Goal: Task Accomplishment & Management: Complete application form

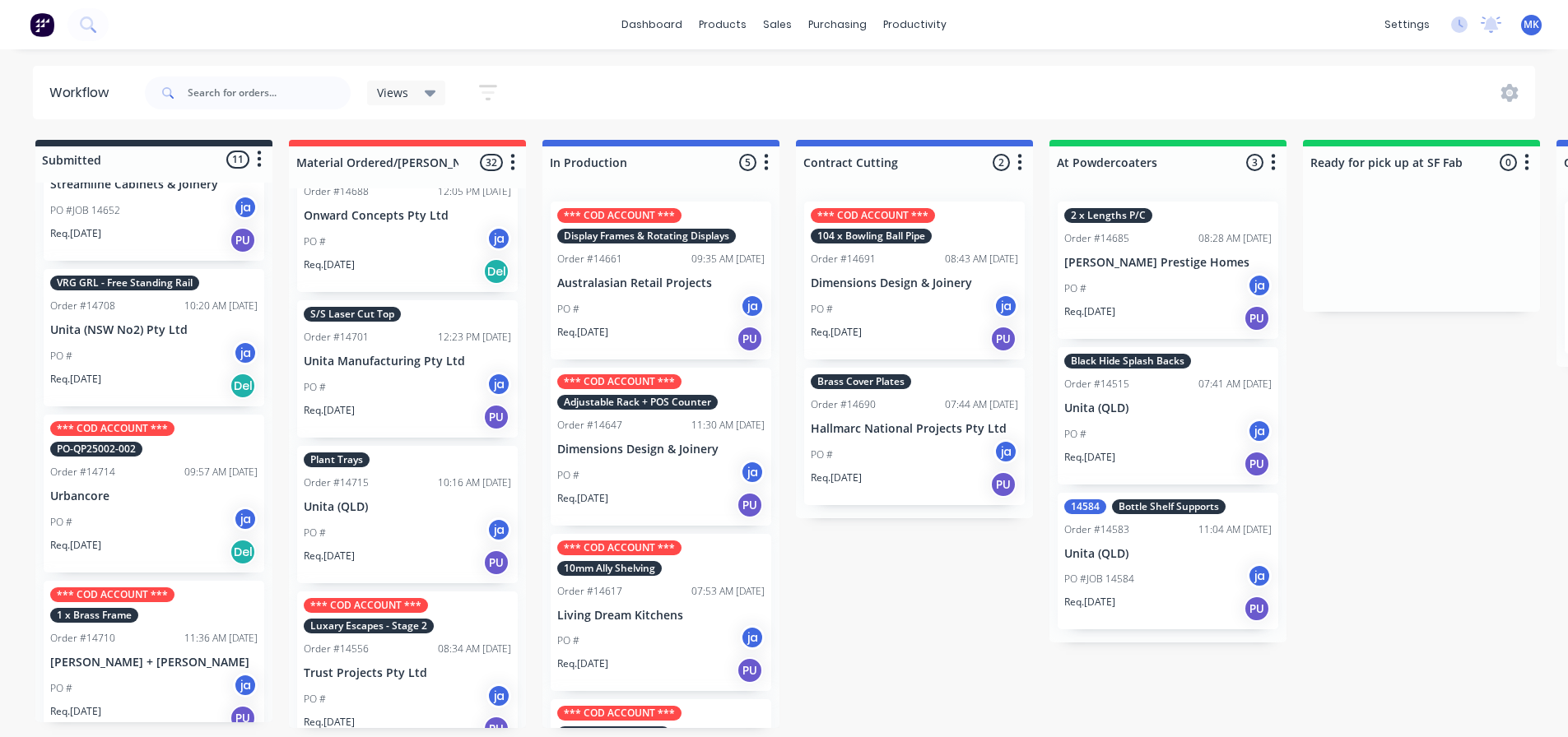
scroll to position [1210, 0]
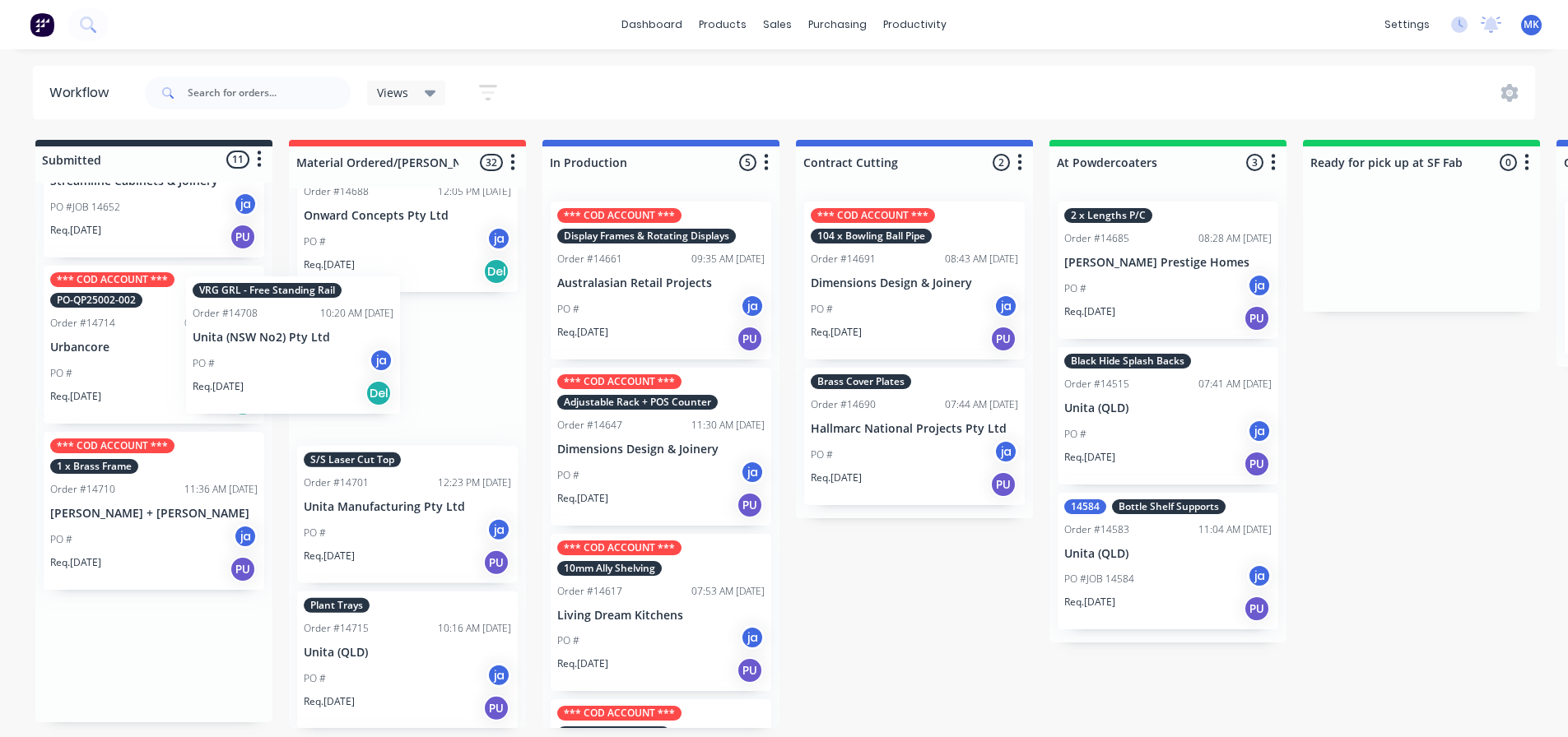
drag, startPoint x: 188, startPoint y: 383, endPoint x: 289, endPoint y: 395, distance: 101.7
click at [289, 395] on div "Submitted 11 Status colour #273444 hex #273444 Save Cancel Summaries Total orde…" at bounding box center [1360, 434] width 2745 height 588
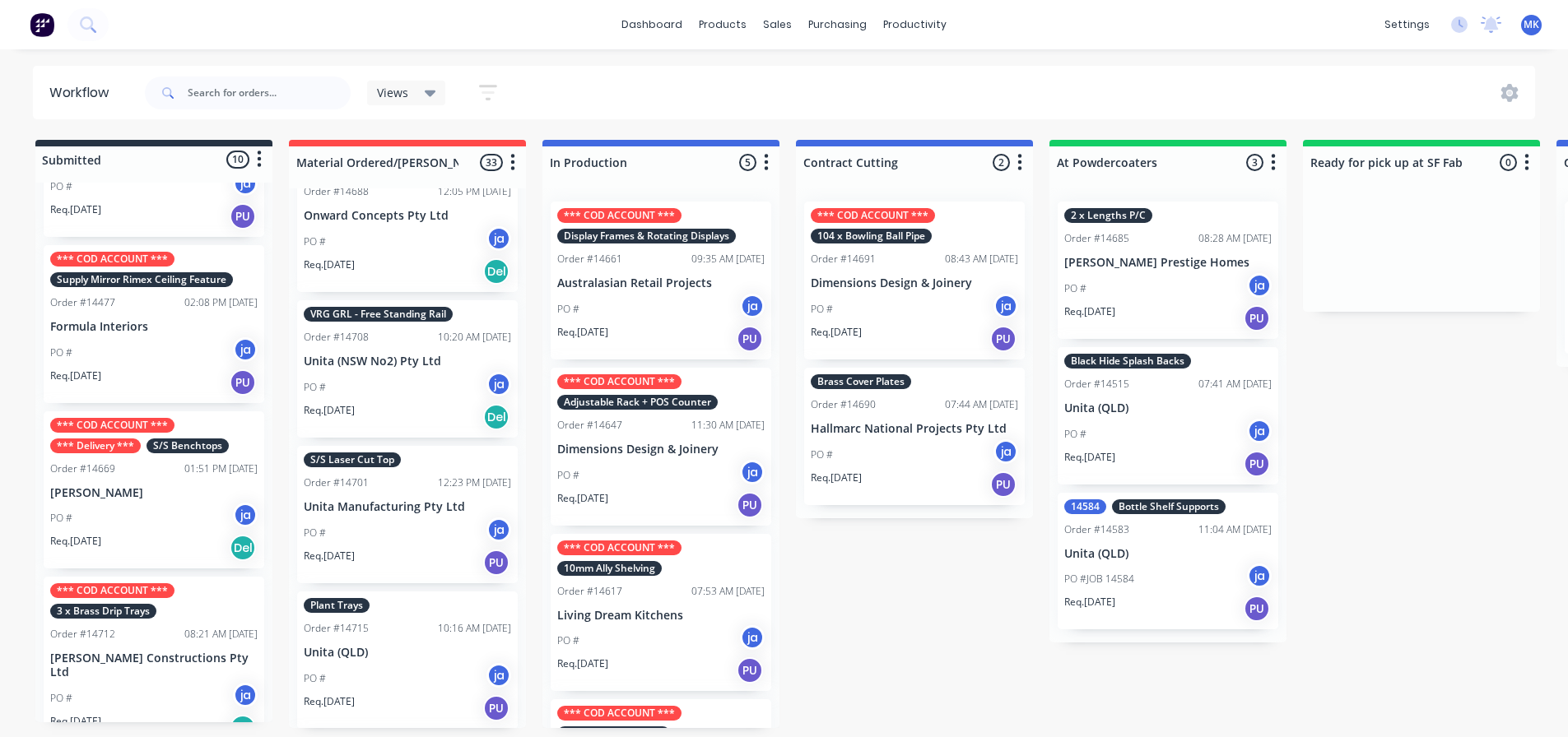
scroll to position [78, 0]
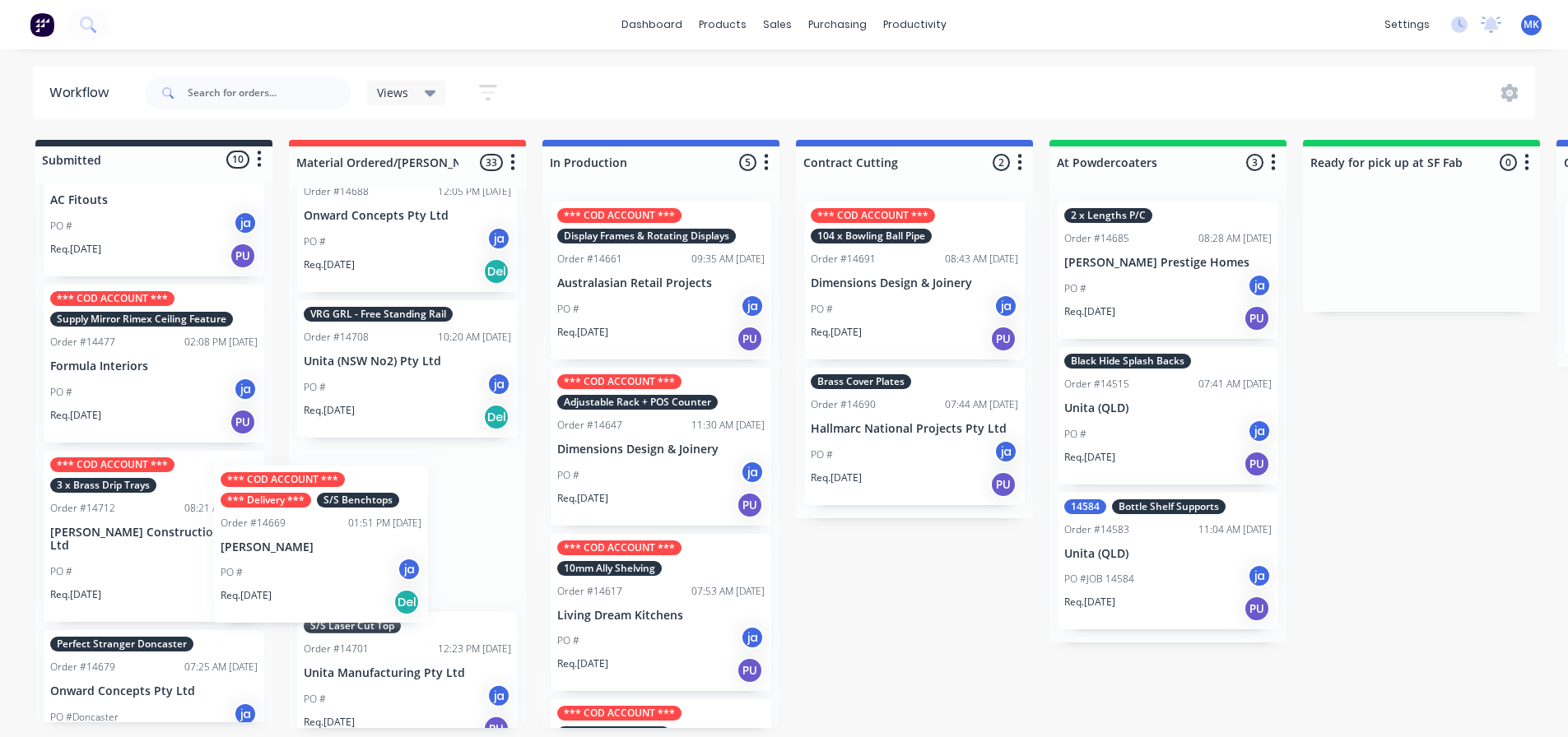
drag, startPoint x: 131, startPoint y: 489, endPoint x: 322, endPoint y: 508, distance: 191.9
click at [322, 508] on div "Submitted 10 Status colour #273444 hex #273444 Save Cancel Summaries Total orde…" at bounding box center [1360, 434] width 2745 height 588
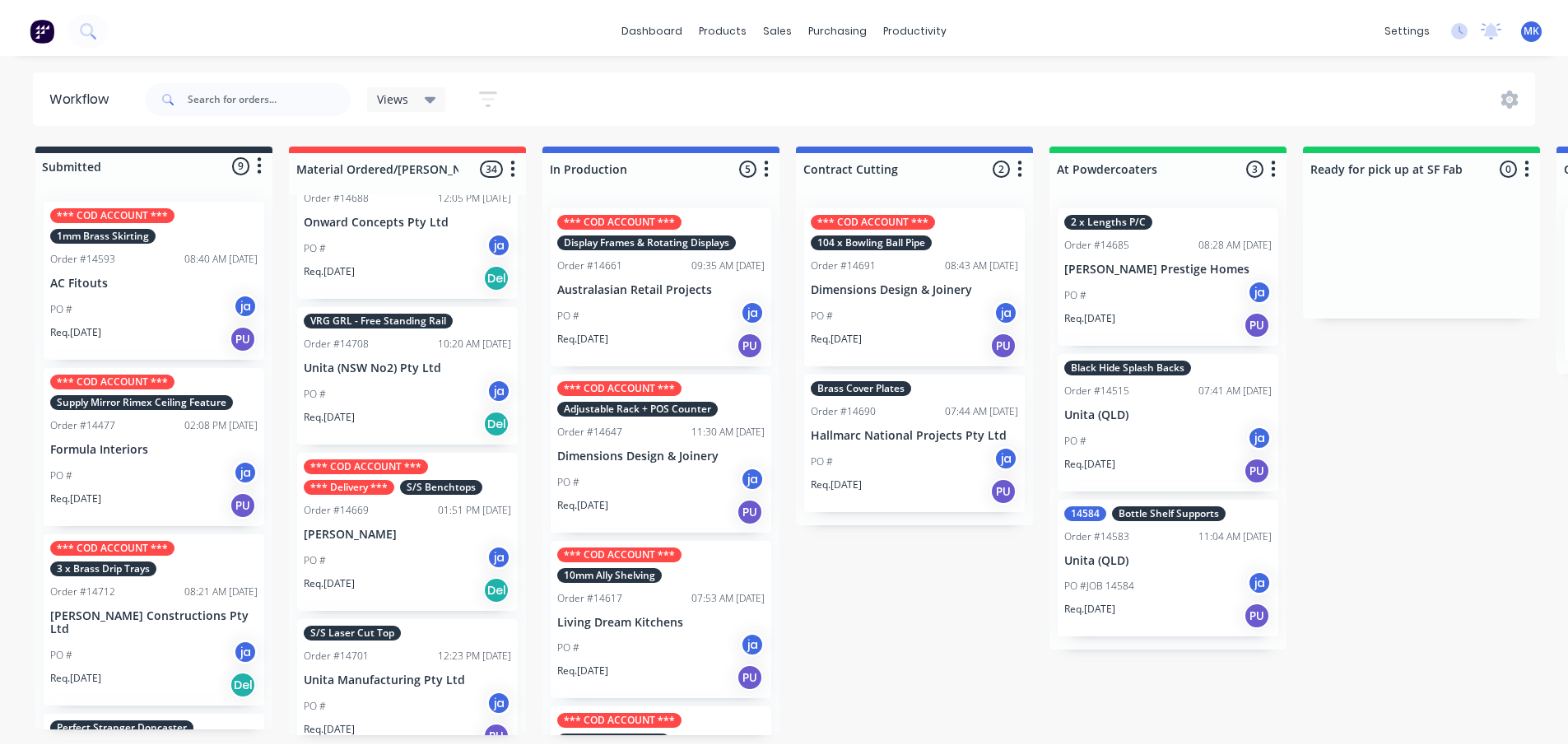
scroll to position [0, 0]
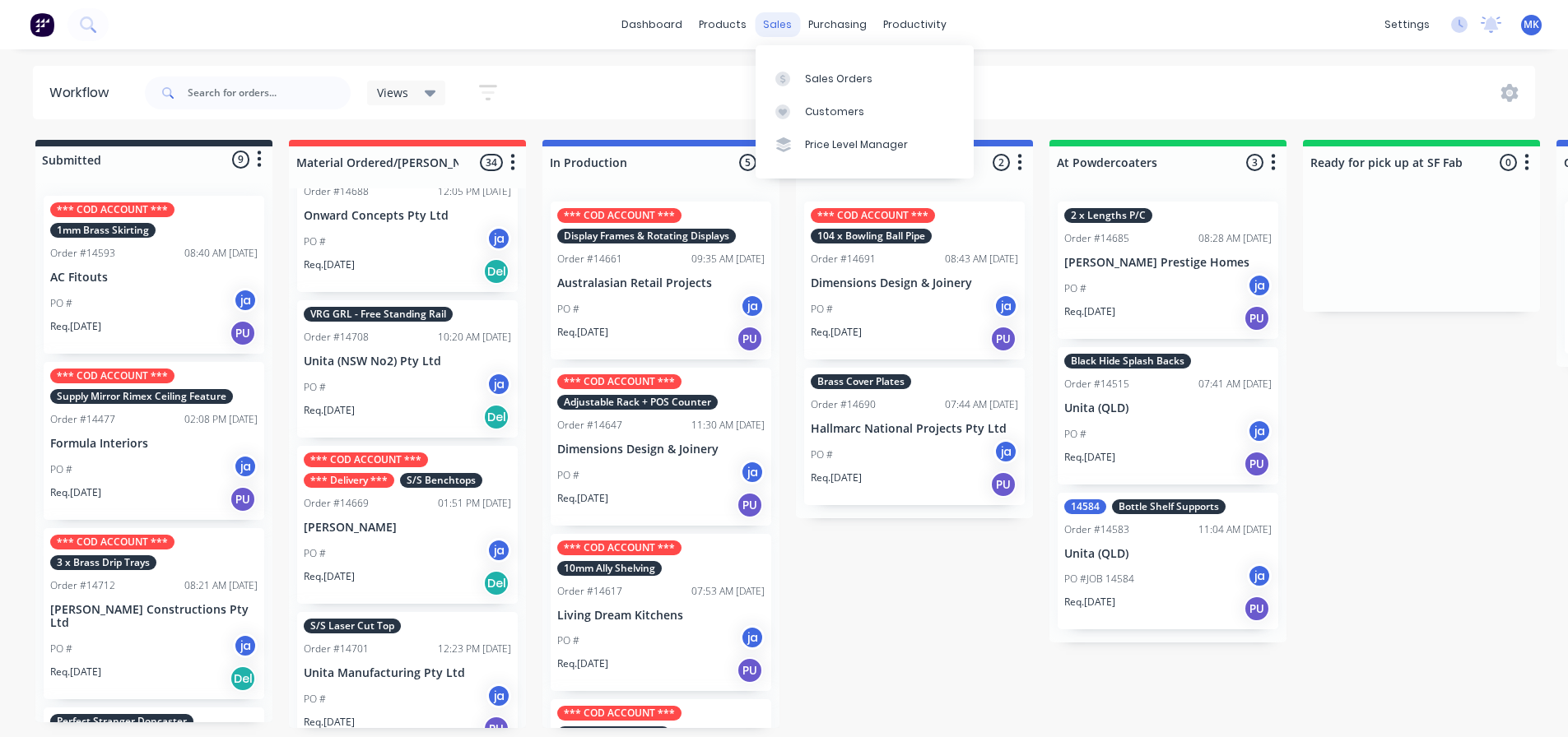
click at [796, 19] on div "sales" at bounding box center [778, 25] width 46 height 25
click at [792, 74] on div at bounding box center [787, 79] width 25 height 15
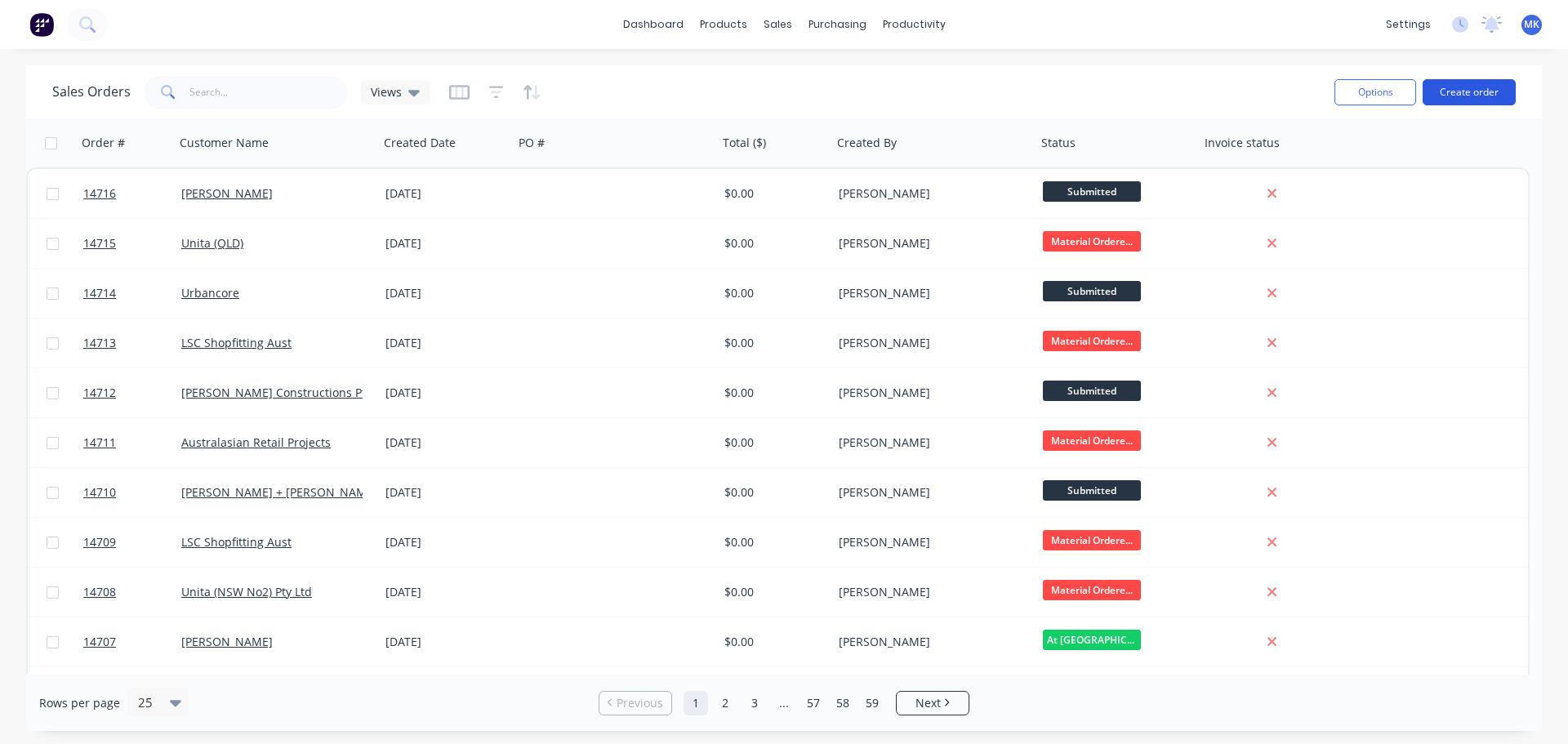
click at [1475, 86] on button "Create order" at bounding box center [1469, 91] width 93 height 26
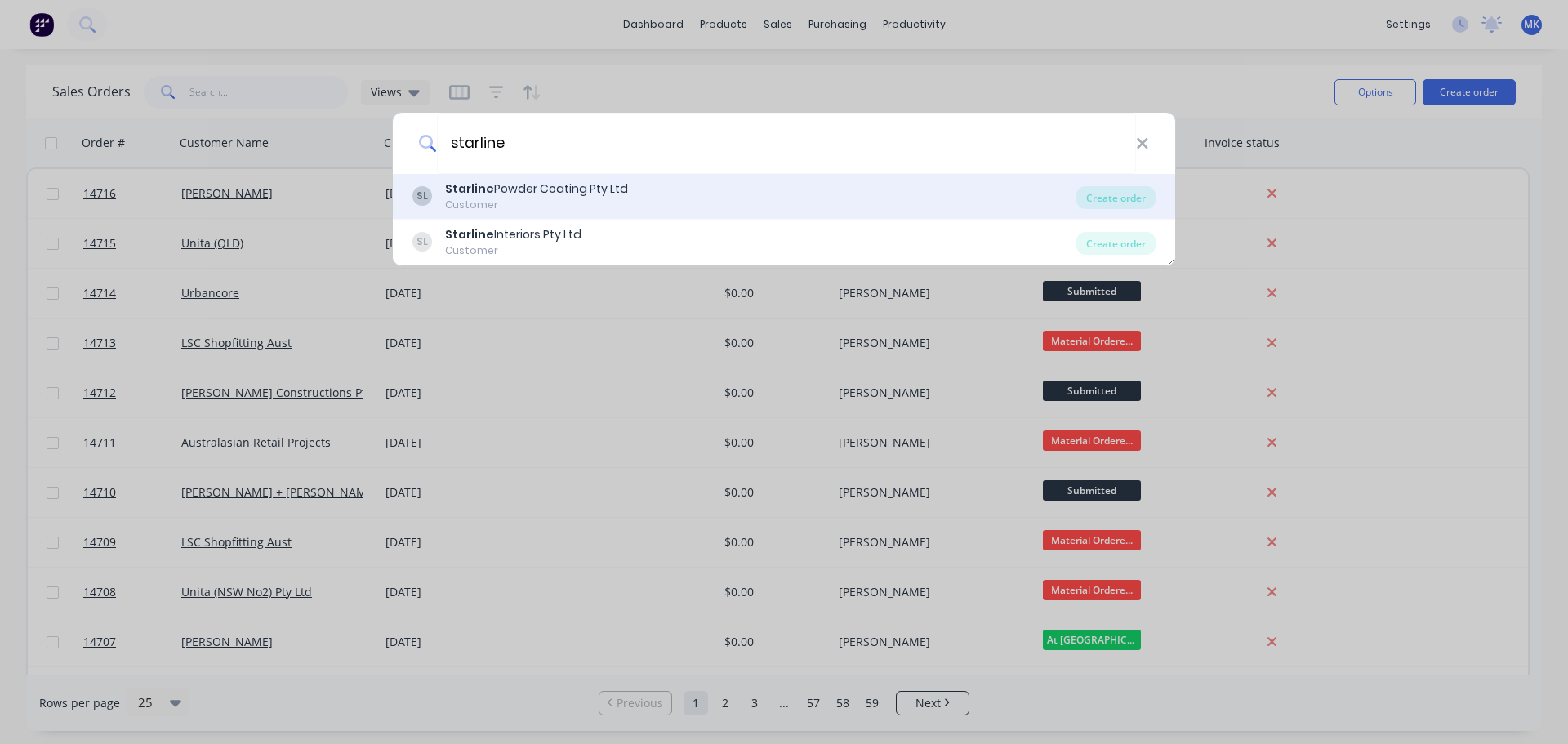
type input "starline"
click at [693, 203] on div "[PERSON_NAME] Powder Coating Pty Ltd Customer" at bounding box center [744, 196] width 664 height 32
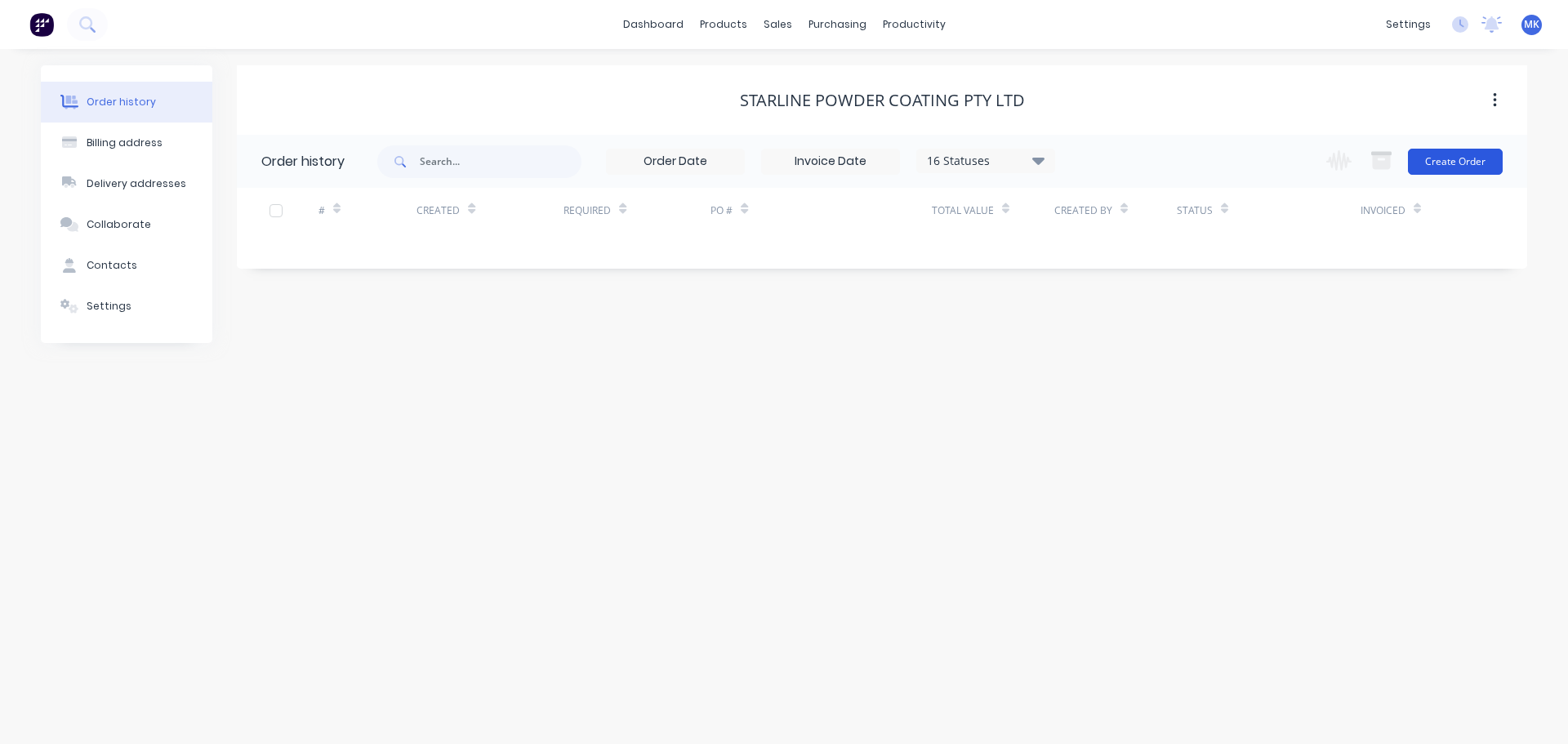
click at [1443, 159] on button "Create Order" at bounding box center [1455, 161] width 95 height 26
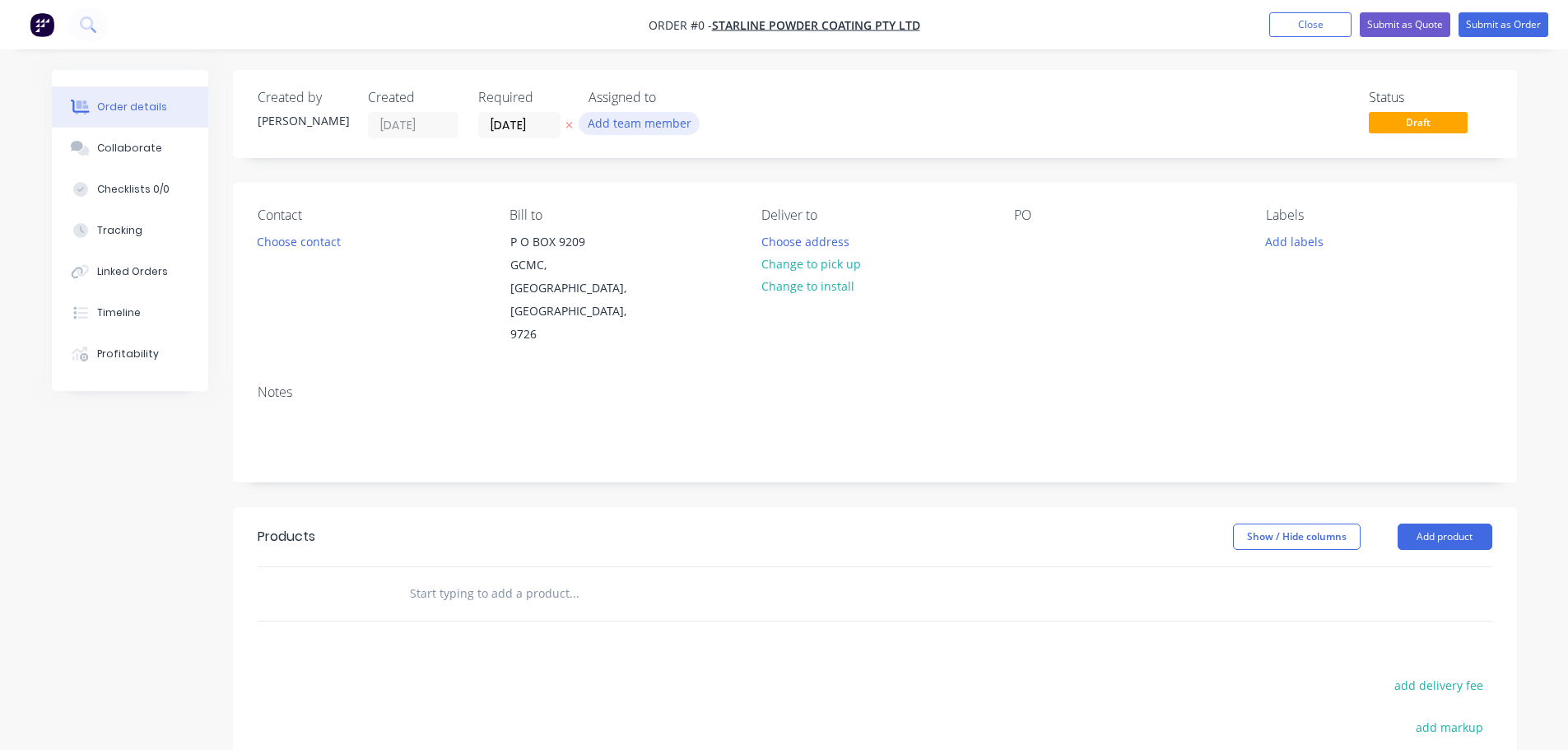
click at [622, 132] on button "Add team member" at bounding box center [639, 123] width 121 height 22
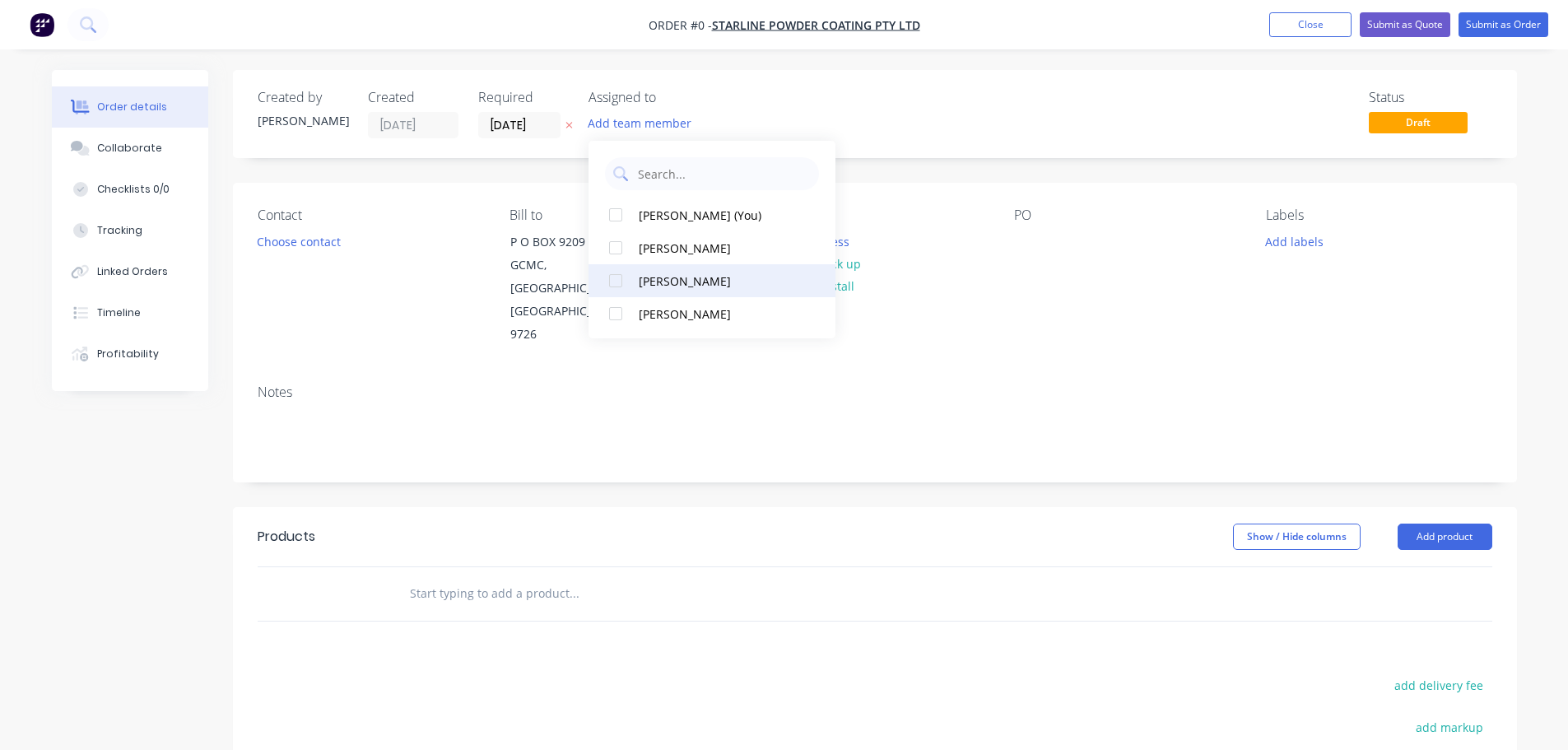
click at [649, 280] on div "[PERSON_NAME]" at bounding box center [721, 281] width 165 height 17
click at [328, 235] on div "Order details Collaborate Checklists 0/0 Tracking Linked Orders Timeline Profit…" at bounding box center [785, 556] width 1499 height 972
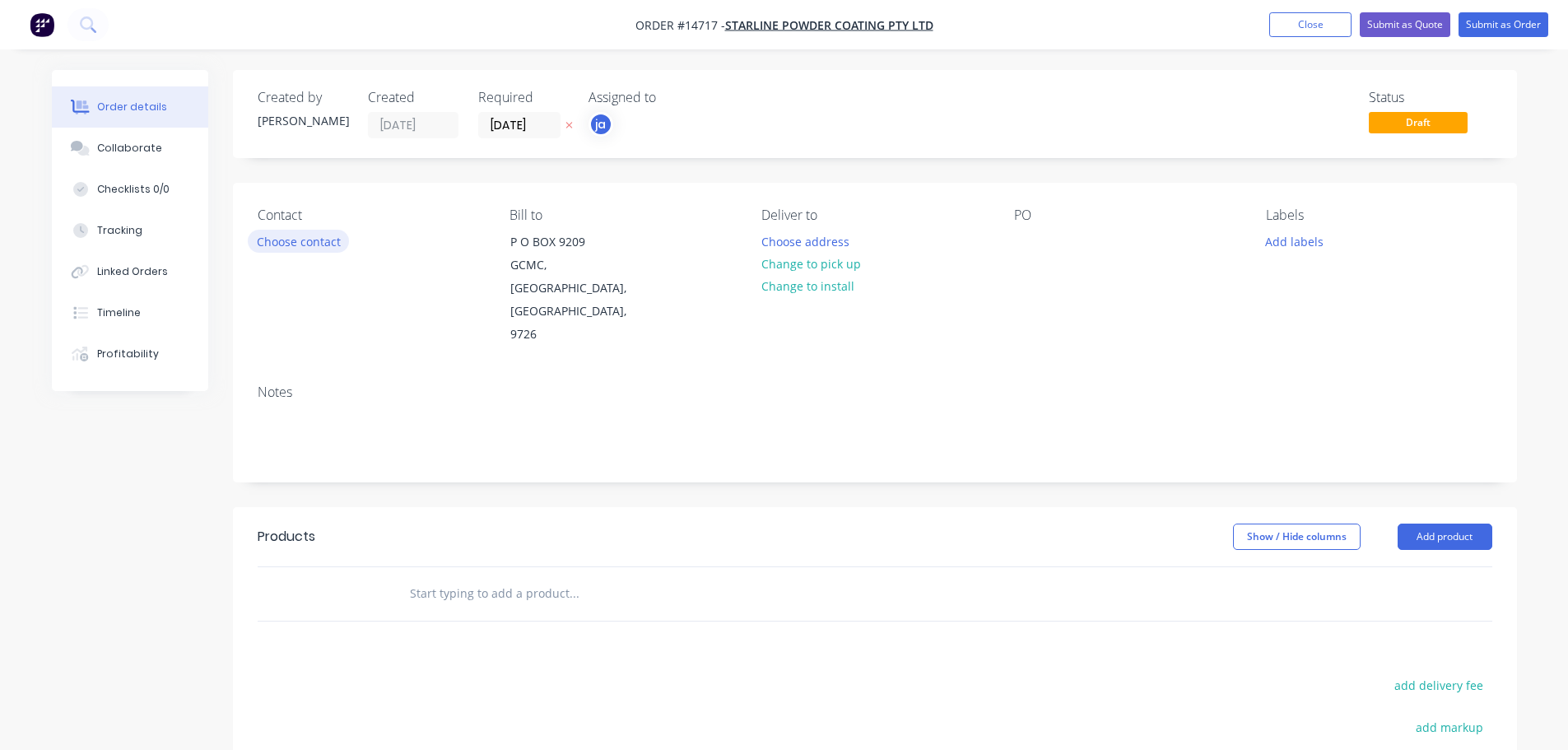
click at [329, 236] on button "Choose contact" at bounding box center [299, 241] width 101 height 22
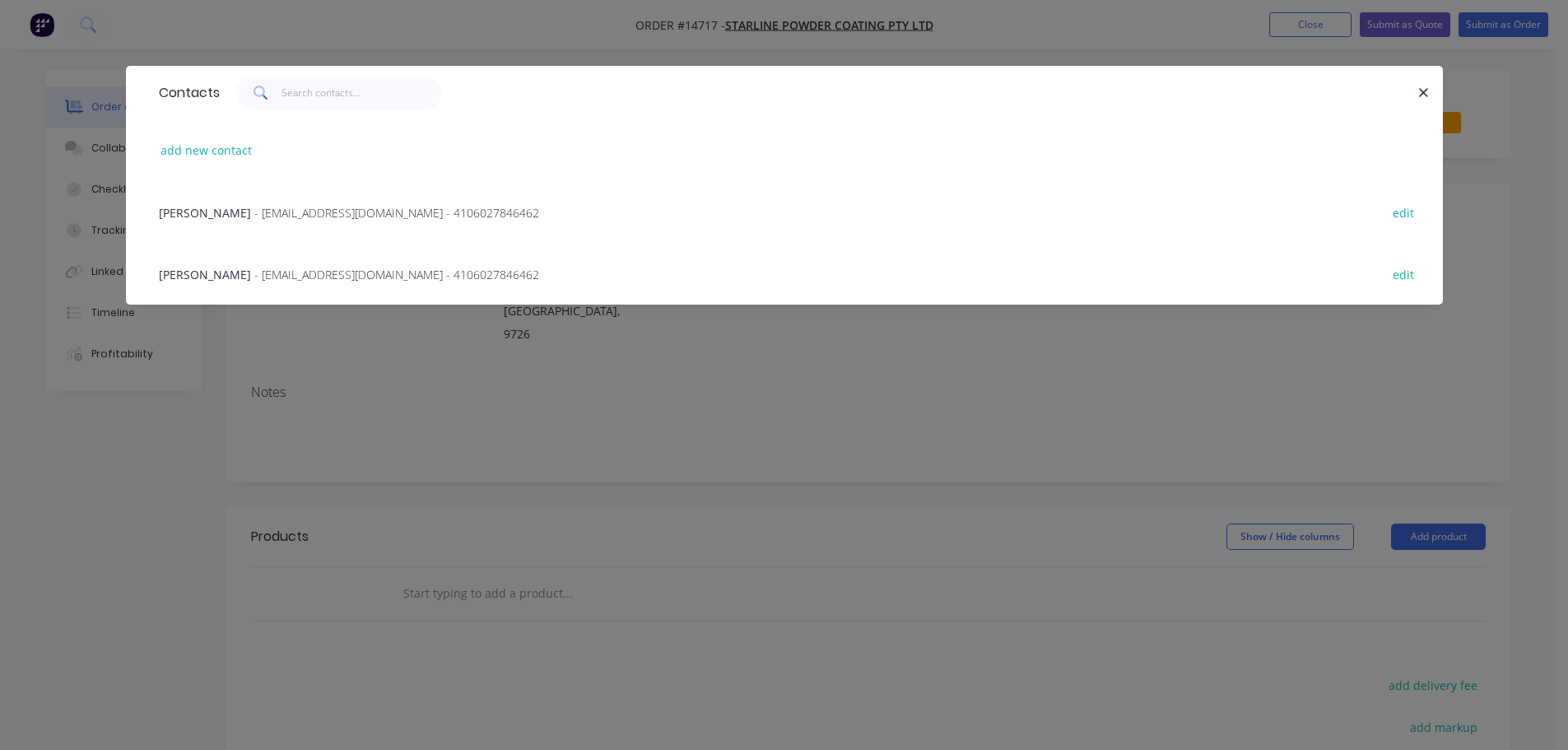
click at [348, 209] on span "- [EMAIL_ADDRESS][DOMAIN_NAME] - 4106027846462" at bounding box center [397, 212] width 285 height 15
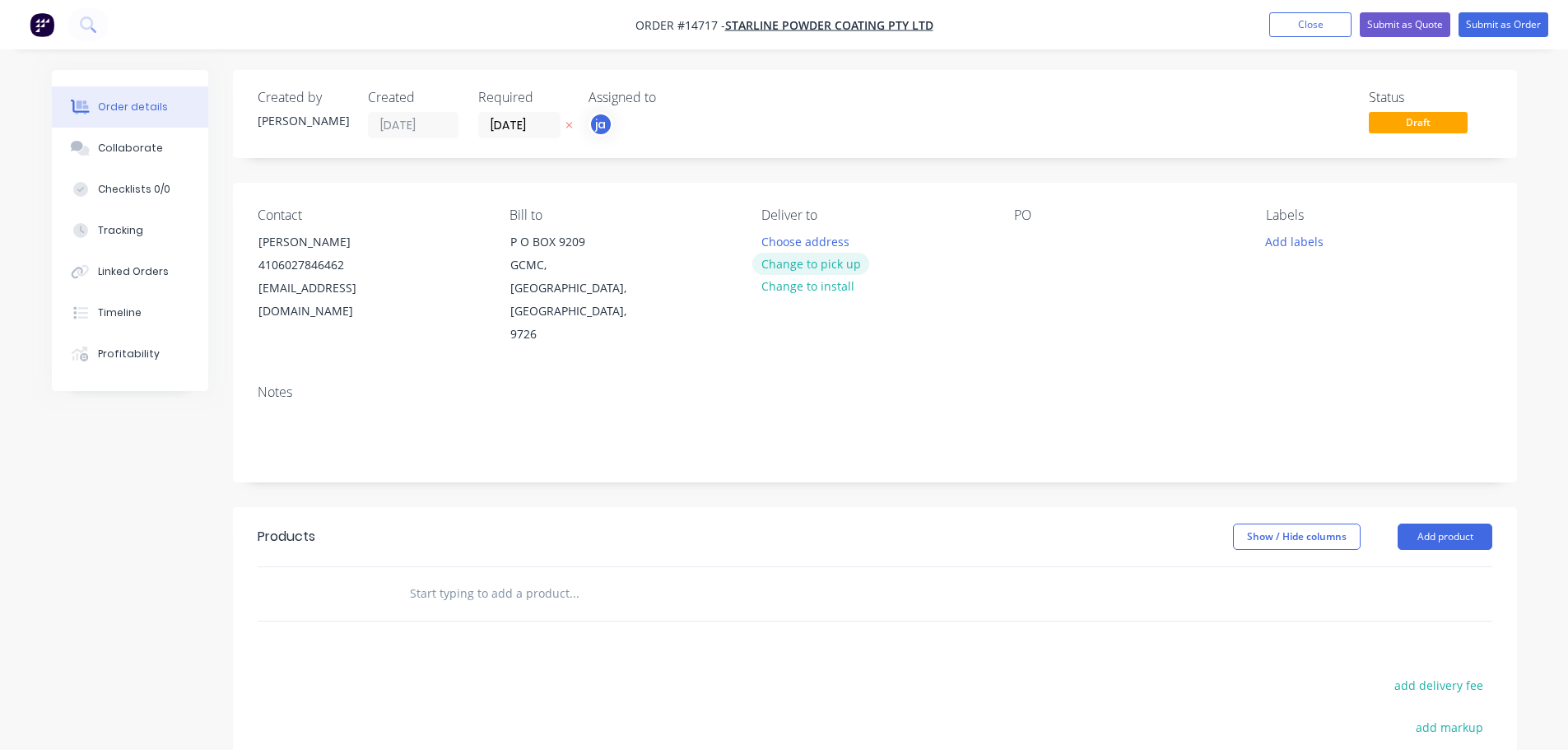
click at [779, 256] on button "Change to pick up" at bounding box center [811, 264] width 117 height 22
click at [1311, 250] on button "Add labels" at bounding box center [1295, 241] width 76 height 22
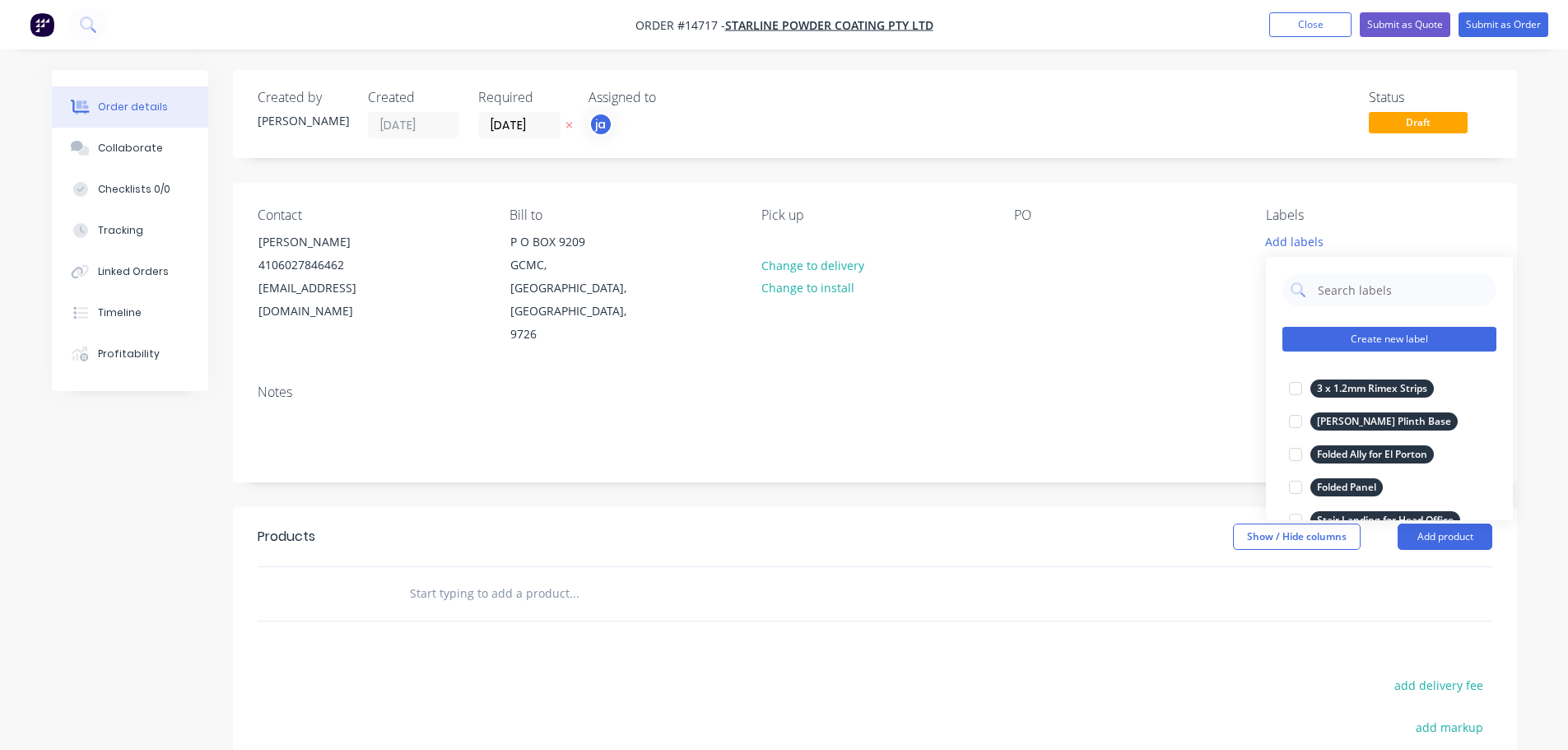
click at [1355, 348] on button "Create new label" at bounding box center [1390, 338] width 214 height 25
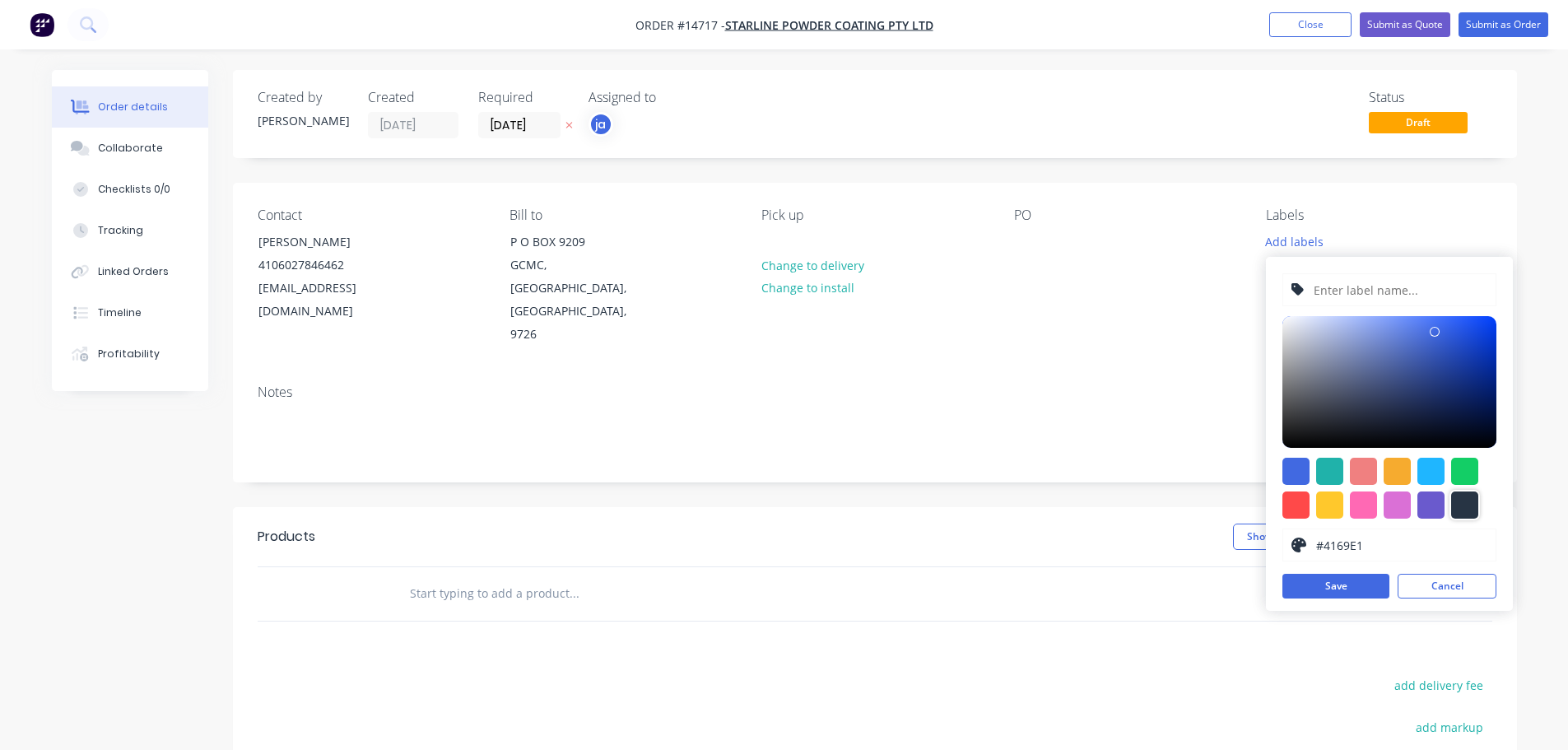
click at [1460, 512] on div at bounding box center [1465, 505] width 27 height 27
type input "#273444"
click at [1349, 292] on input "text" at bounding box center [1400, 289] width 175 height 31
paste input "5 x Colourbond Flashings"
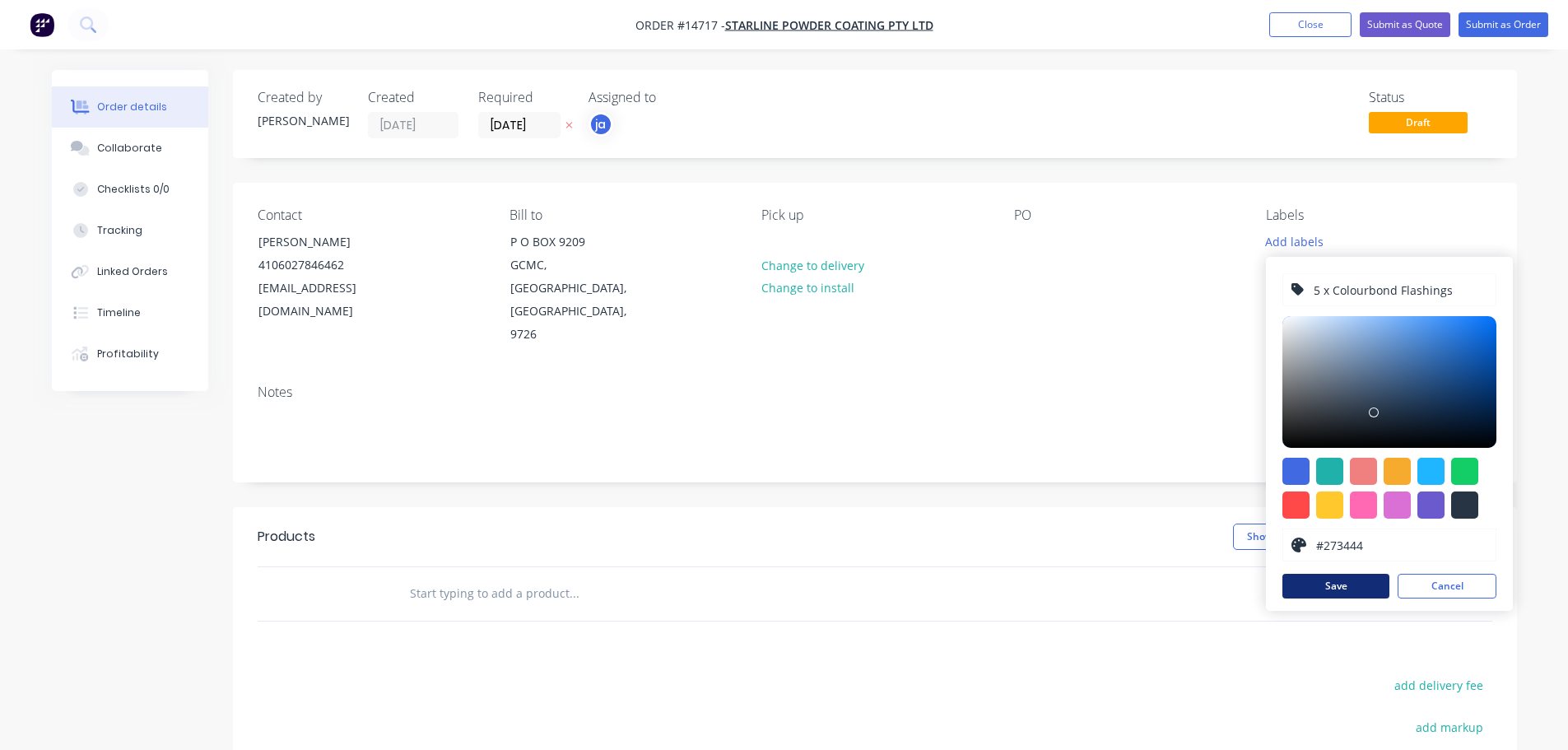
type input "5 x Colourbond Flashings"
click at [1355, 581] on button "Save" at bounding box center [1336, 585] width 107 height 25
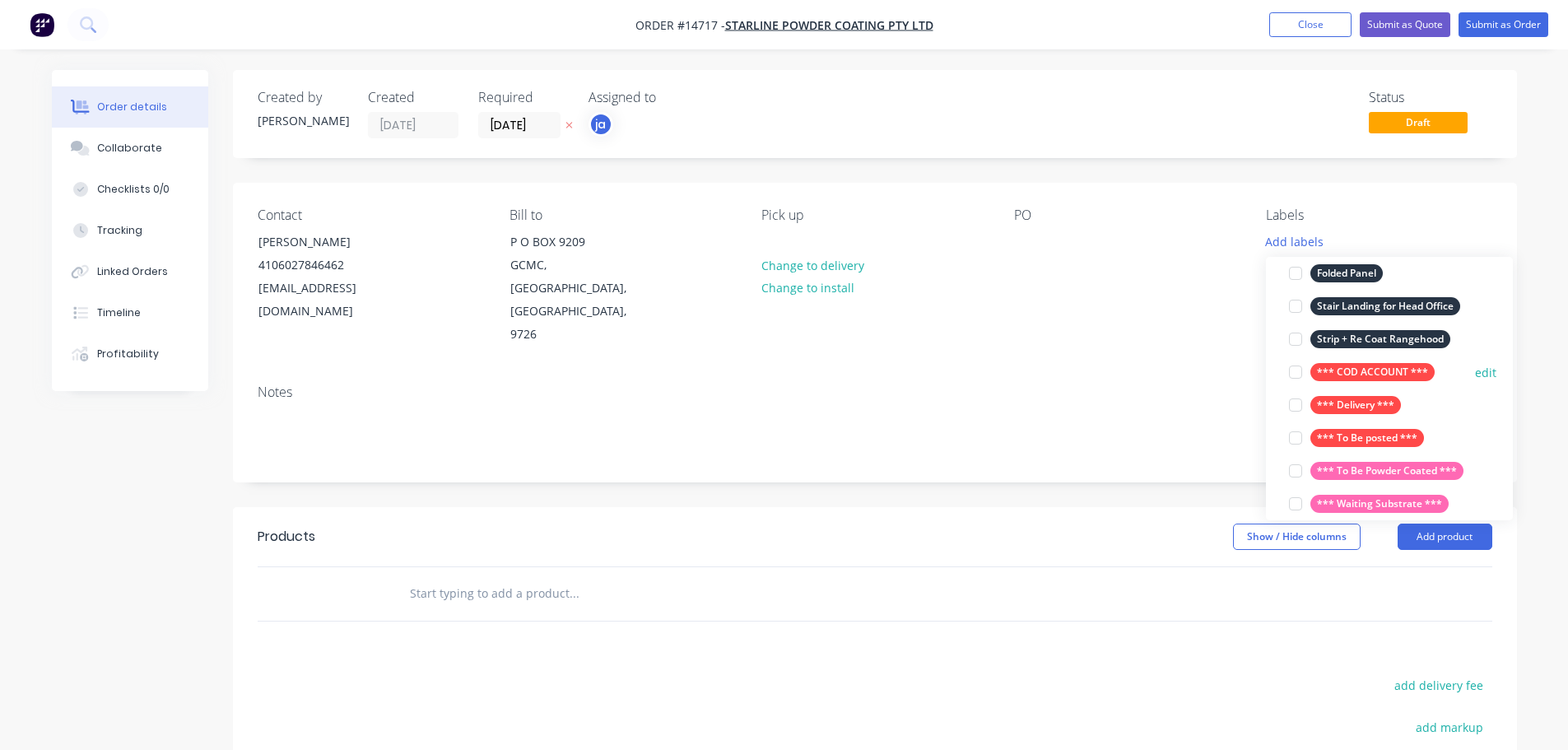
click at [1375, 372] on div "*** COD ACCOUNT ***" at bounding box center [1373, 371] width 124 height 18
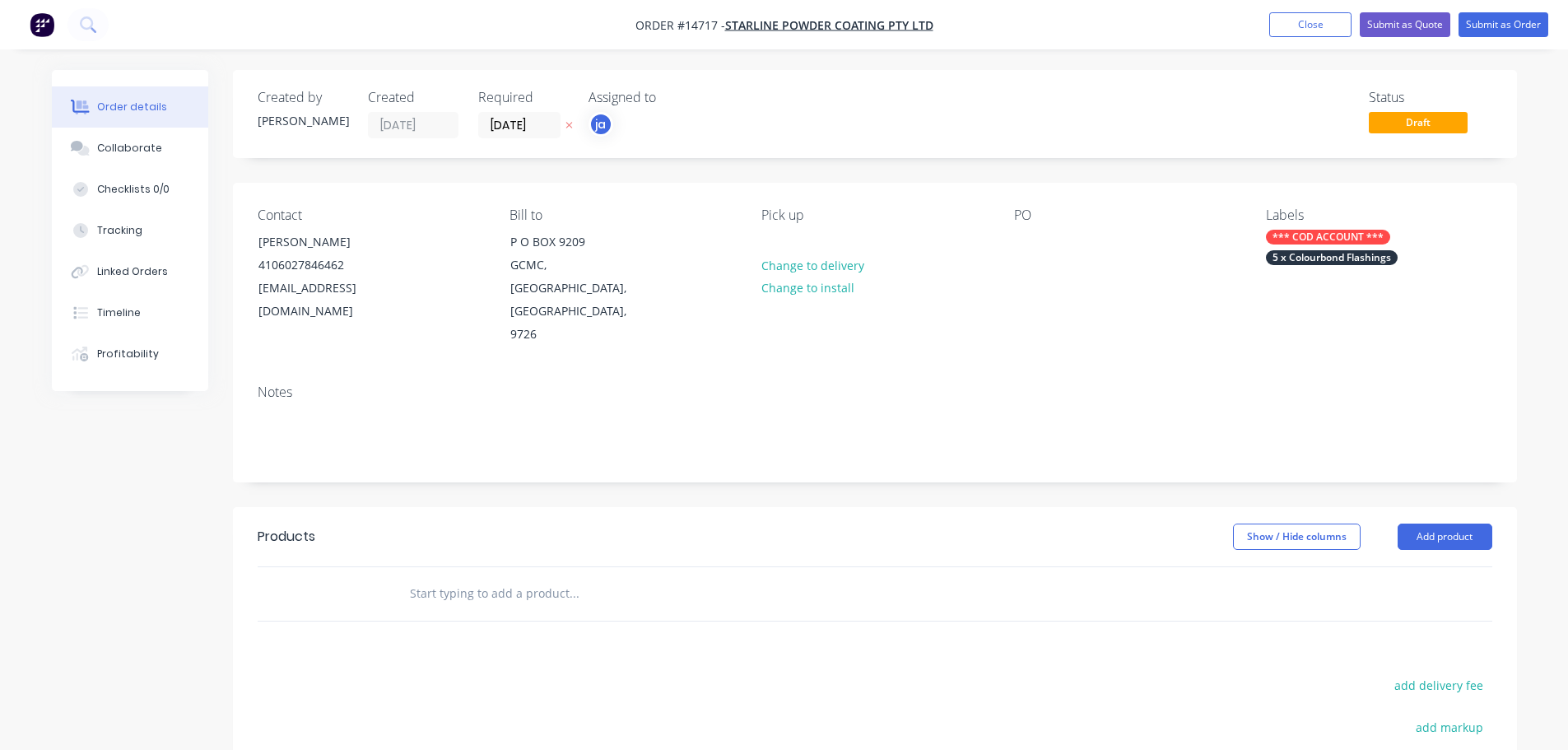
click at [578, 577] on input "text" at bounding box center [573, 593] width 329 height 33
paste input "5 x Colourbond Flashings"
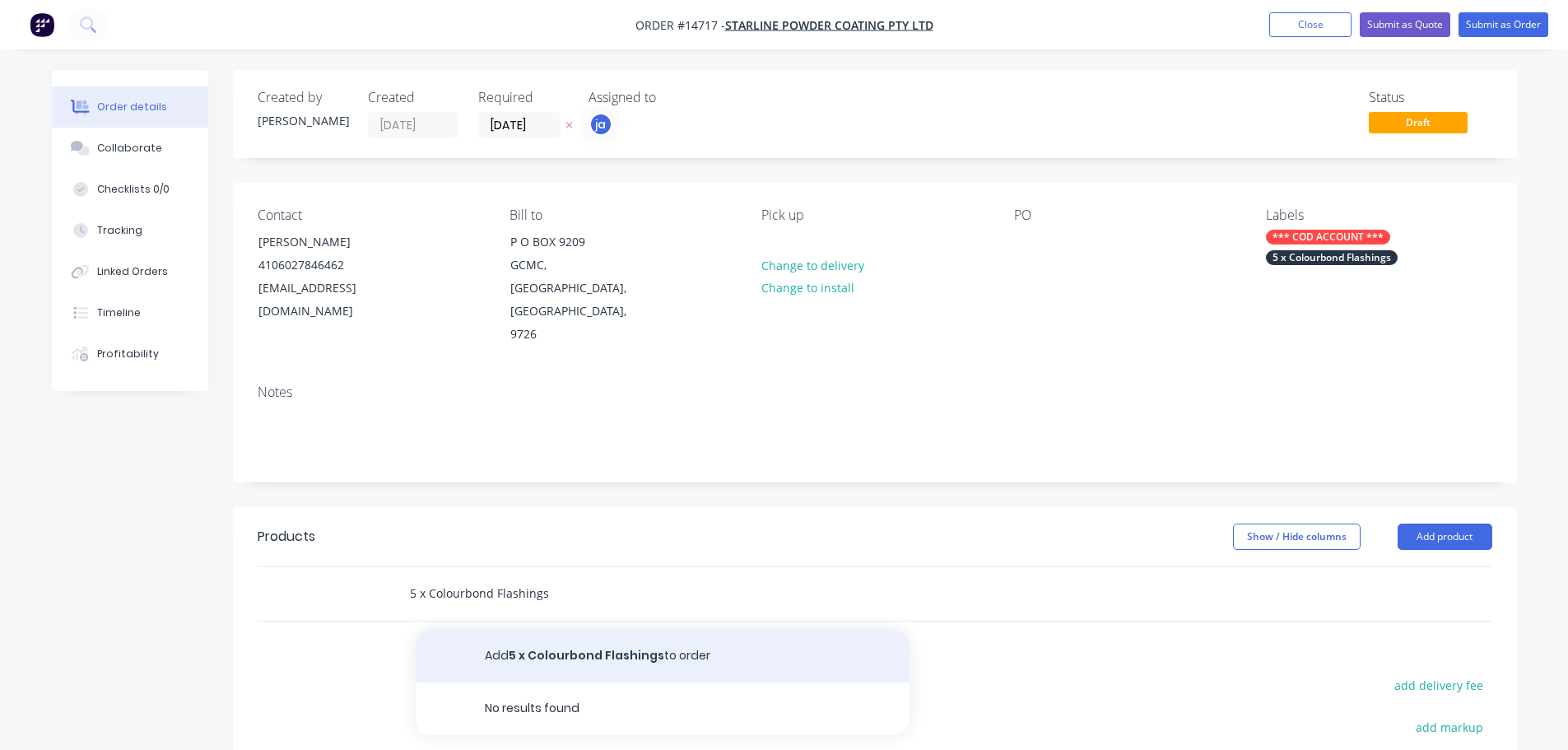
type input "5 x Colourbond Flashings"
click at [595, 630] on button "Add 5 x Colourbond Flashings to order" at bounding box center [663, 656] width 494 height 52
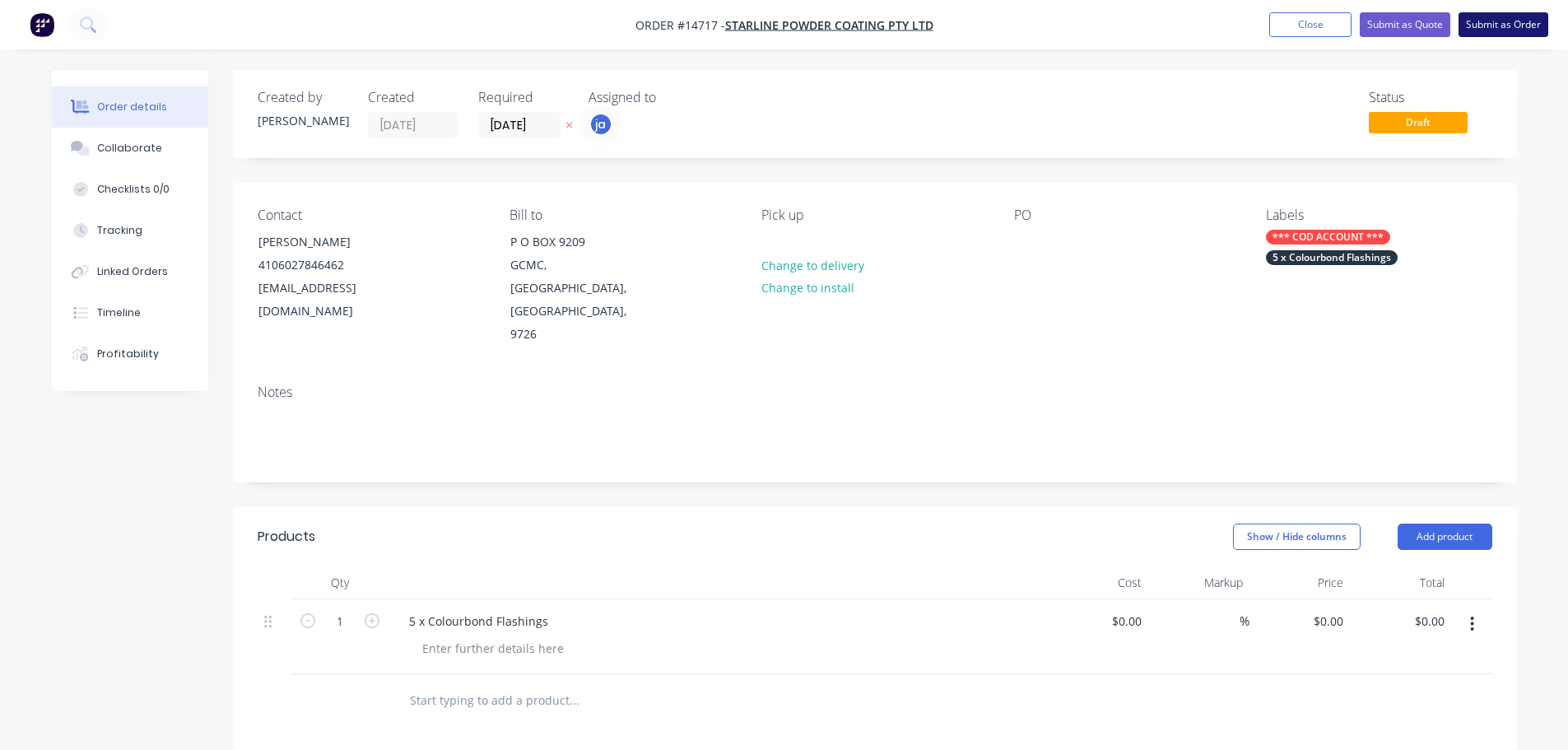
click at [1523, 17] on button "Submit as Order" at bounding box center [1504, 25] width 90 height 25
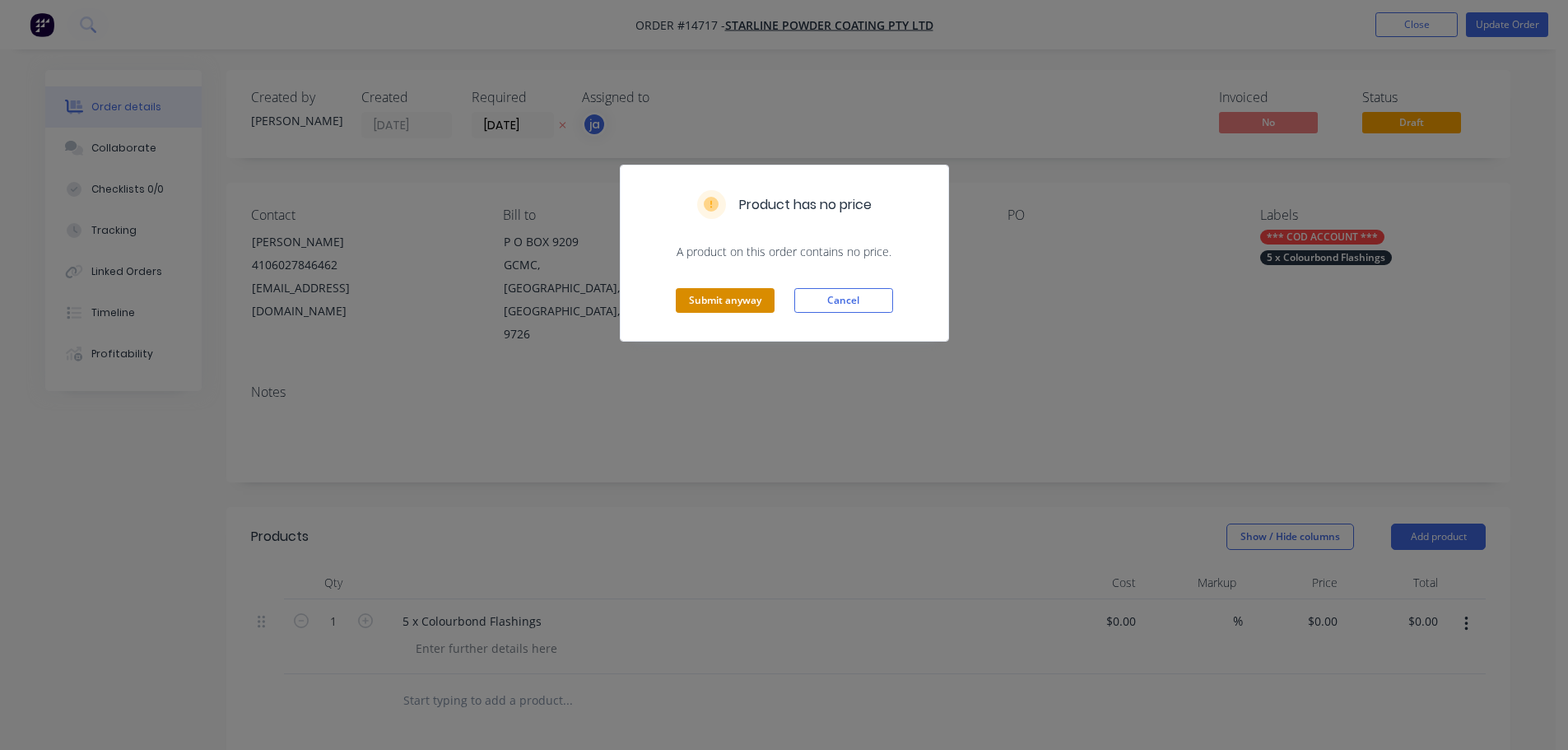
click at [697, 305] on button "Submit anyway" at bounding box center [725, 300] width 99 height 25
